Goal: Check status: Check status

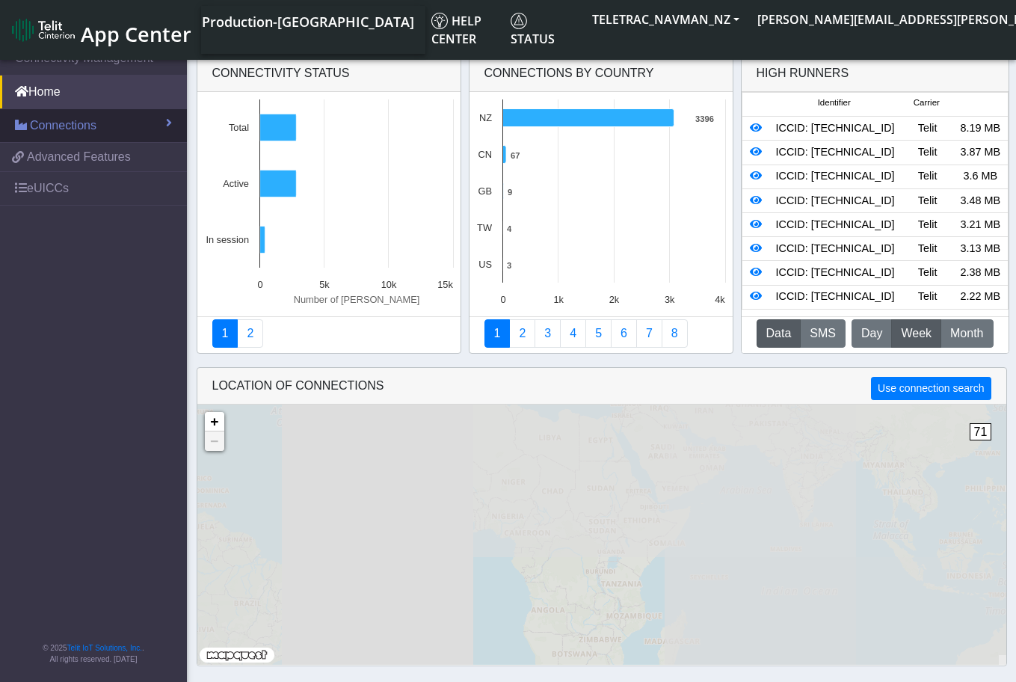
click at [110, 126] on link "Connections" at bounding box center [93, 125] width 187 height 33
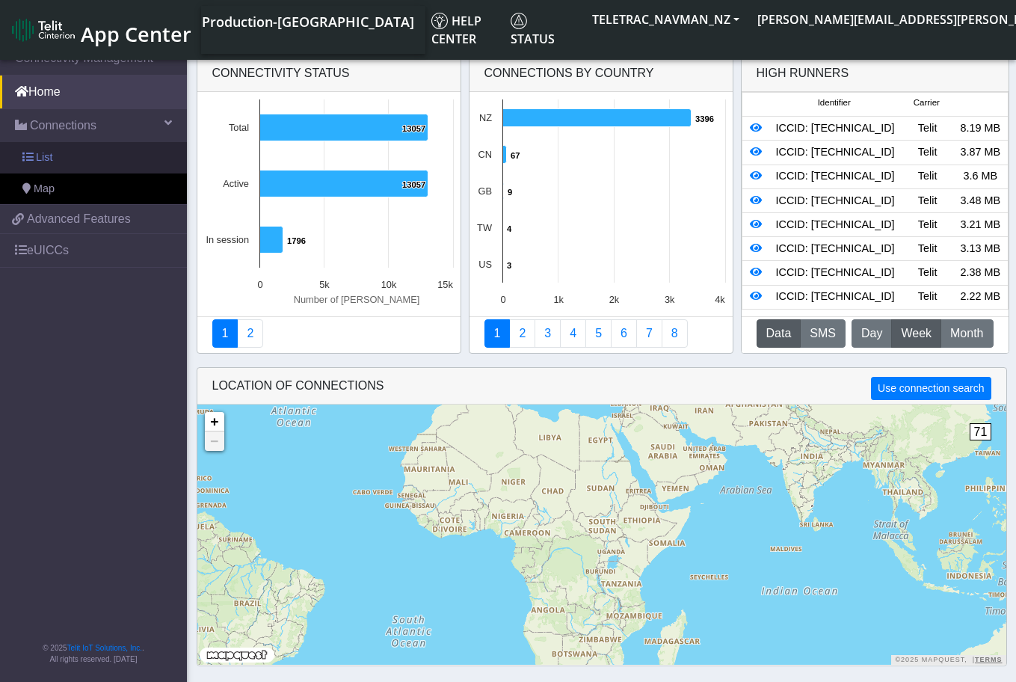
click at [167, 160] on link "List" at bounding box center [93, 157] width 187 height 31
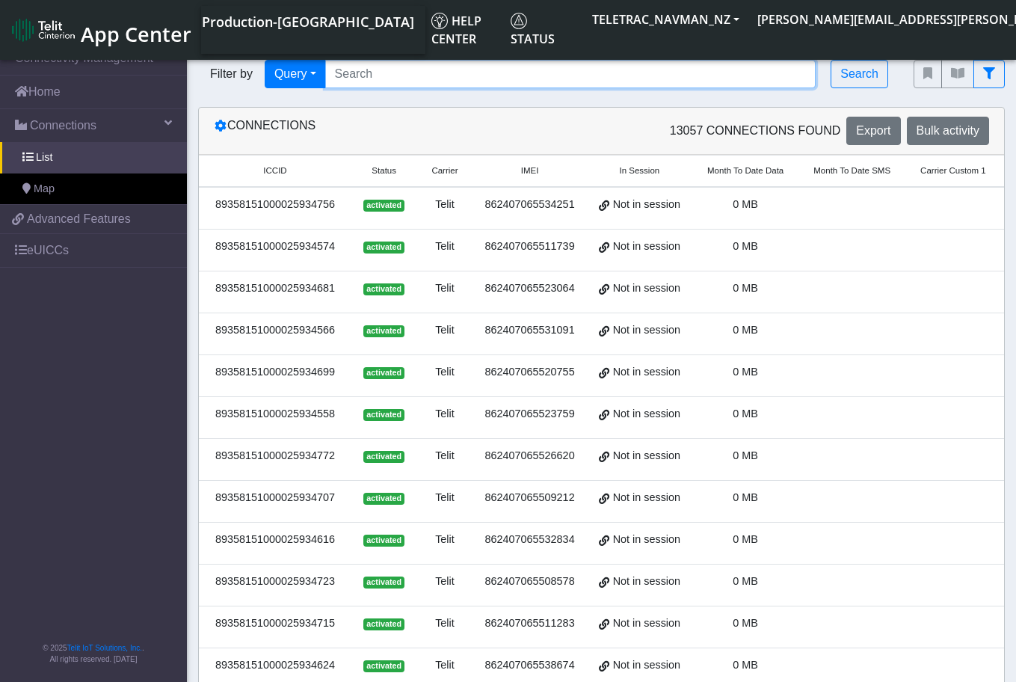
drag, startPoint x: 415, startPoint y: 85, endPoint x: 424, endPoint y: 82, distance: 9.5
click at [417, 84] on input "Search..." at bounding box center [570, 74] width 491 height 28
paste input "89358151000025946867"
type input "89358151000025946867"
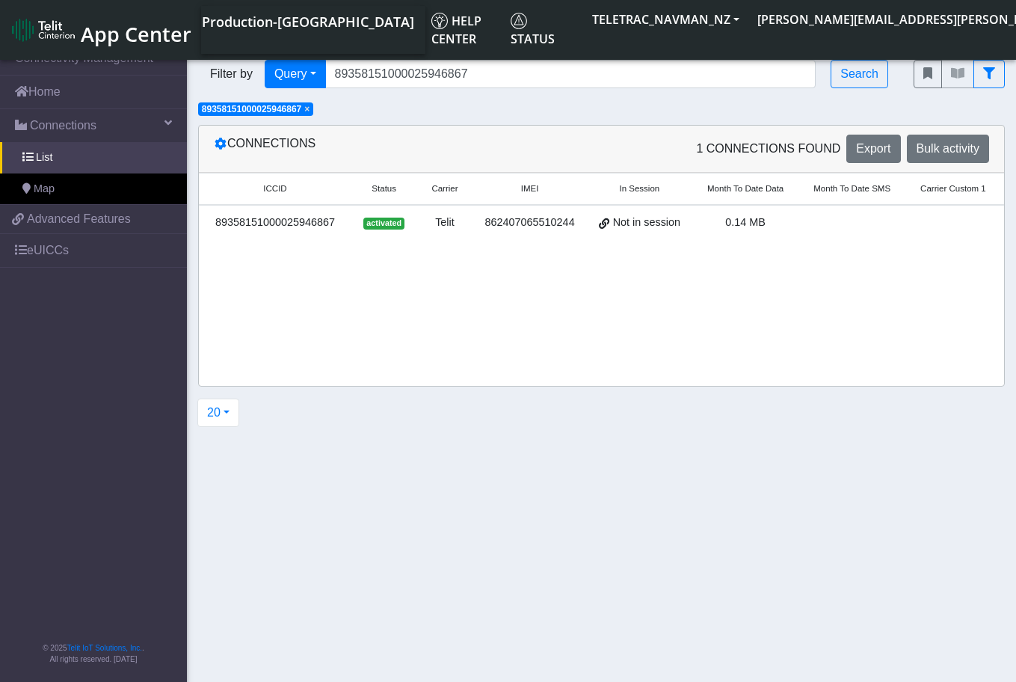
click at [469, 229] on td "Telit" at bounding box center [444, 226] width 56 height 42
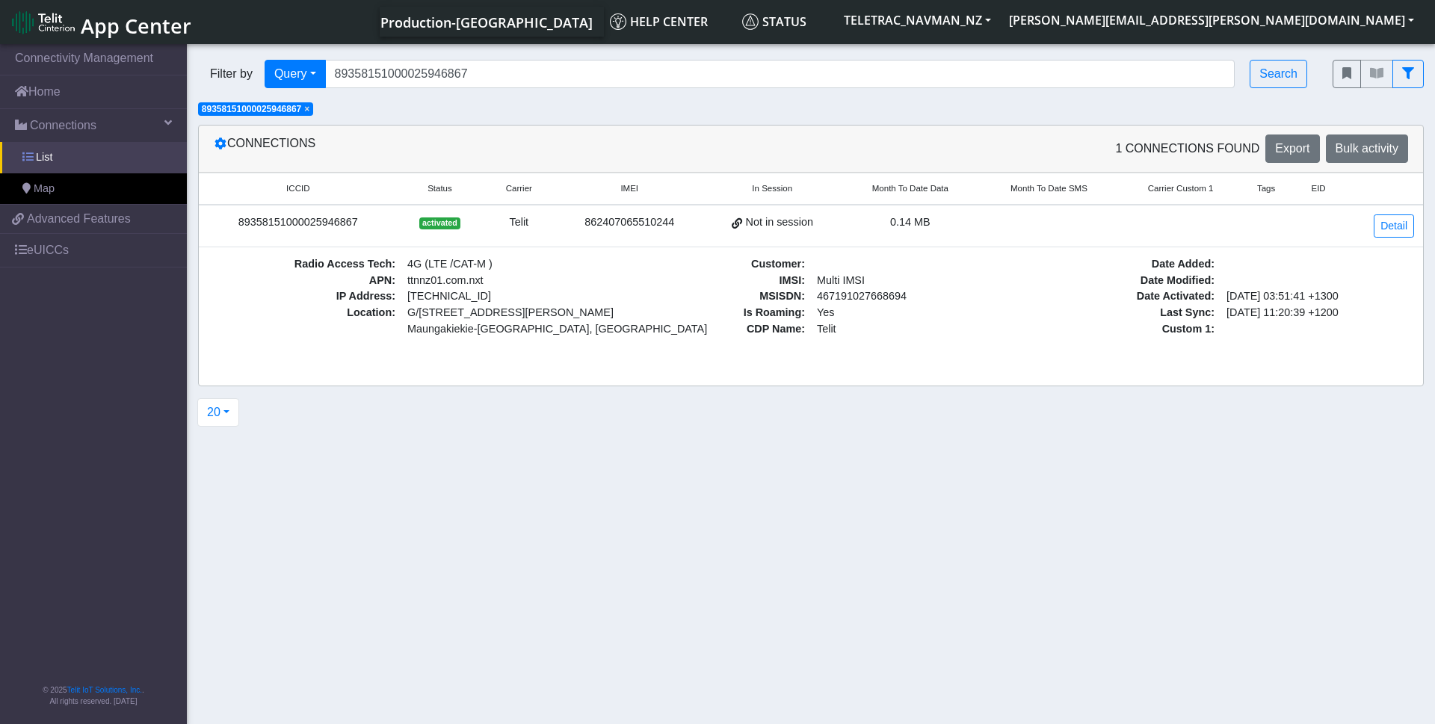
click at [90, 158] on link "List" at bounding box center [93, 157] width 187 height 31
click at [1015, 220] on link "Detail" at bounding box center [1394, 225] width 40 height 23
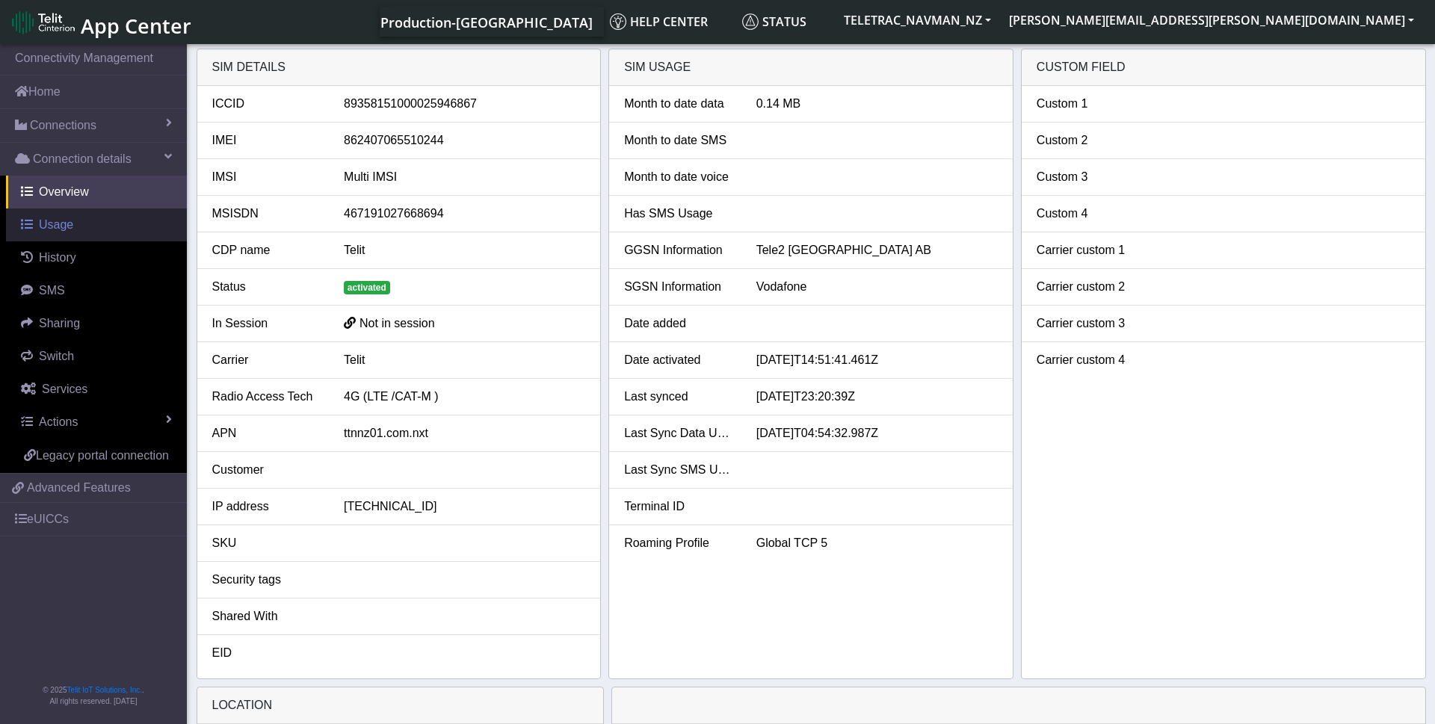
click at [80, 229] on link "Usage" at bounding box center [96, 224] width 181 height 33
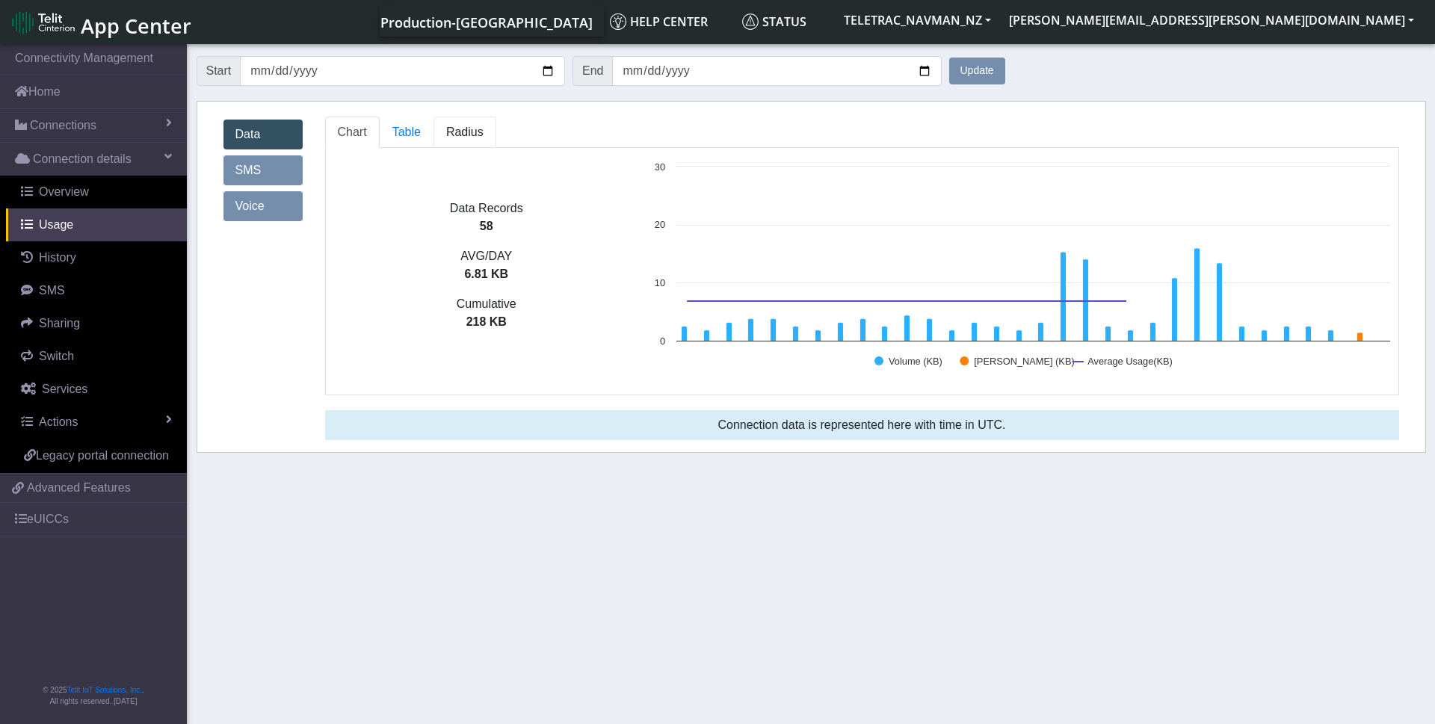
click at [472, 134] on span "Radius" at bounding box center [464, 132] width 37 height 13
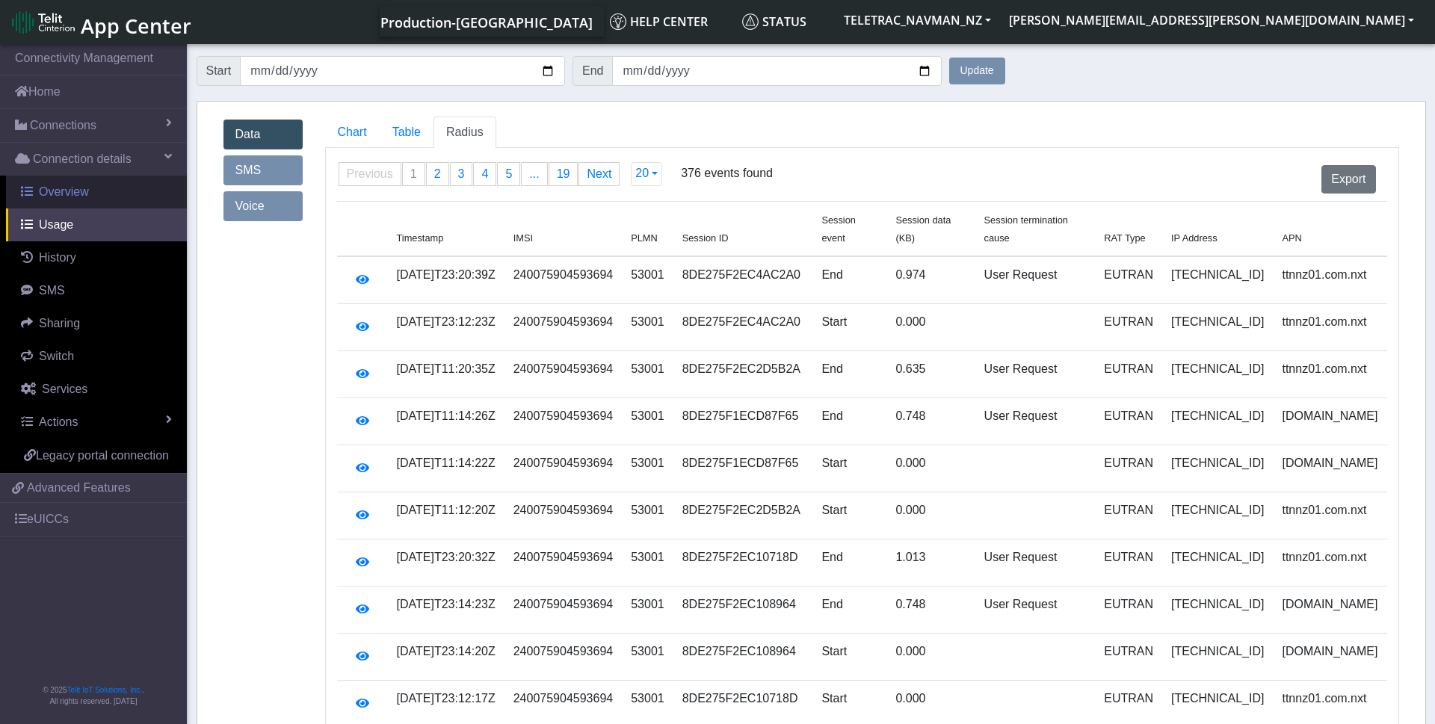
click at [89, 194] on link "Overview" at bounding box center [96, 192] width 181 height 33
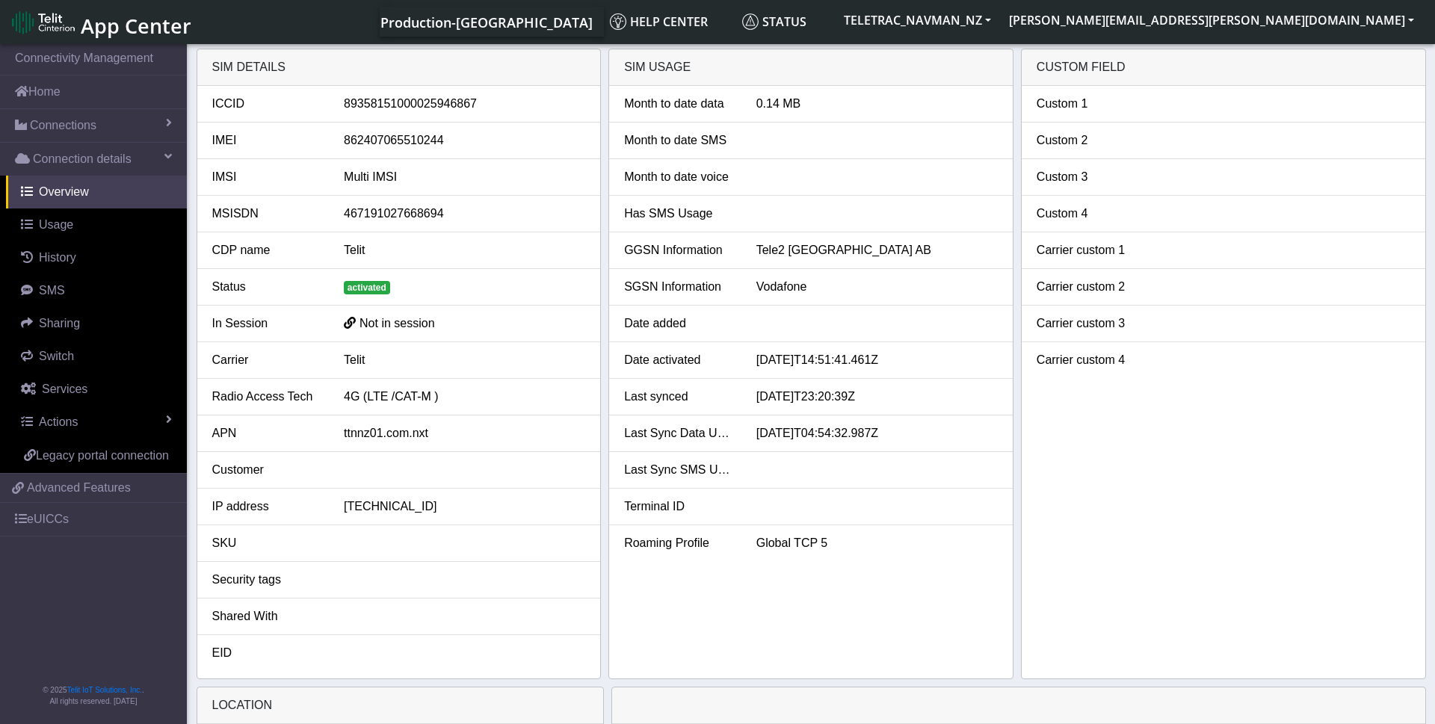
click at [407, 149] on li "IMEI 862407065510244" at bounding box center [399, 141] width 404 height 37
copy div "862407065510244"
click at [1015, 18] on button "robin.chapman@teletracnavman.com" at bounding box center [1211, 20] width 423 height 27
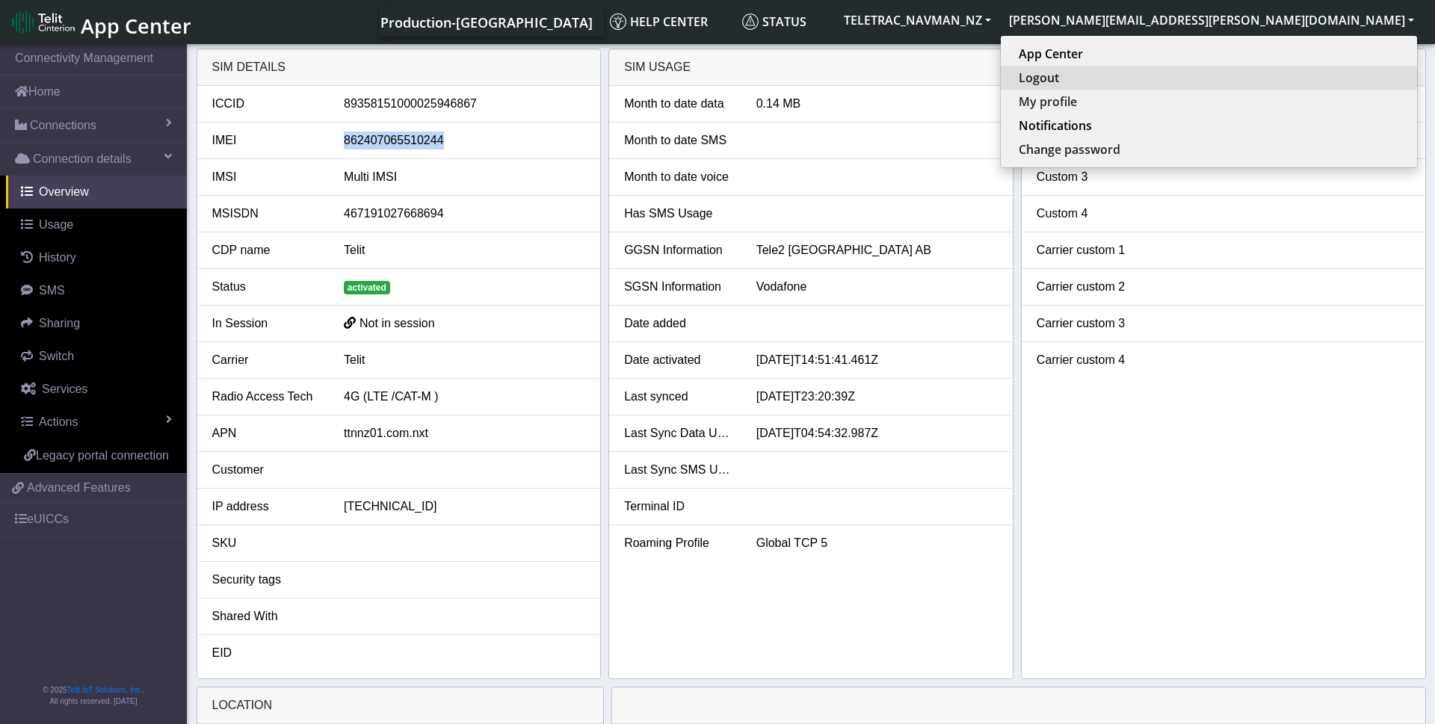
click at [1015, 70] on button "Logout" at bounding box center [1209, 78] width 416 height 24
